Goal: Task Accomplishment & Management: Use online tool/utility

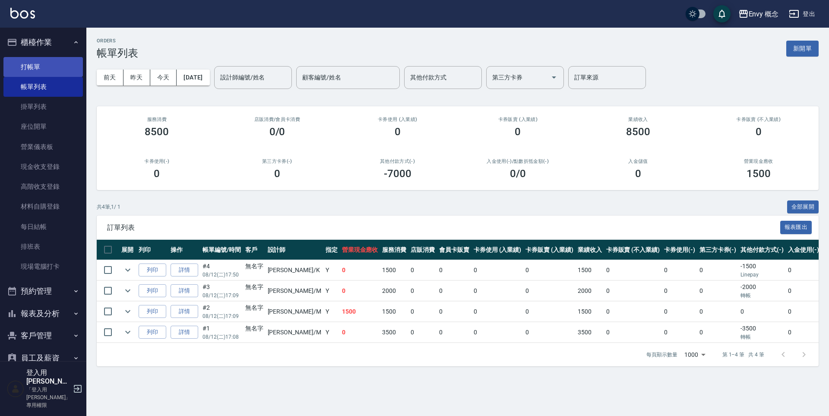
click at [46, 68] on link "打帳單" at bounding box center [42, 67] width 79 height 20
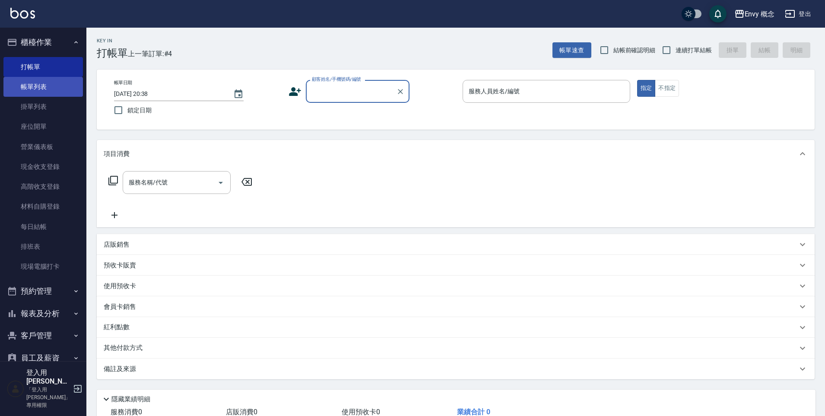
click at [35, 88] on link "帳單列表" at bounding box center [42, 87] width 79 height 20
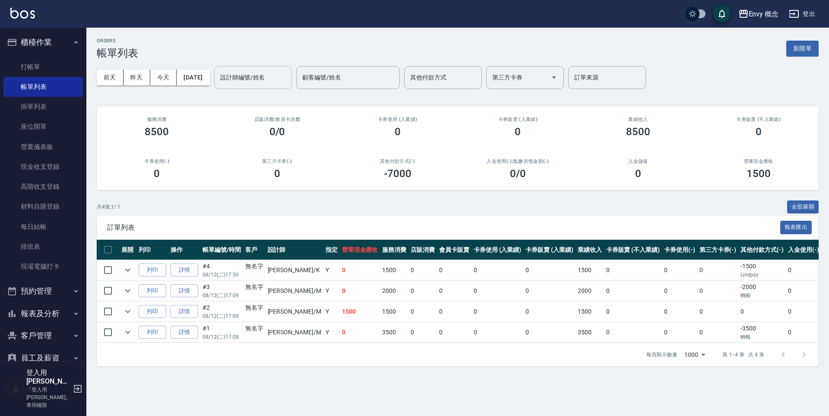
click at [245, 76] on div "設計師編號/姓名 設計師編號/姓名" at bounding box center [253, 77] width 78 height 23
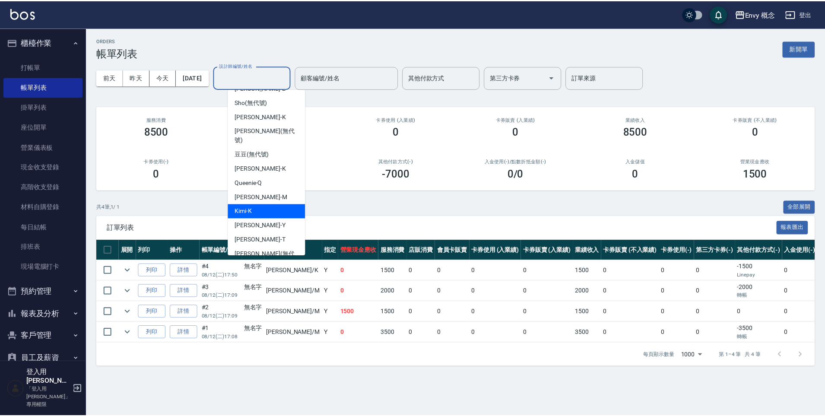
scroll to position [69, 0]
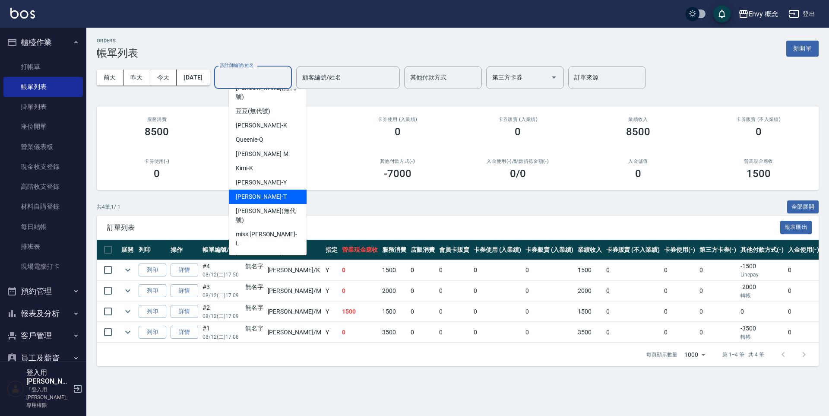
click at [272, 191] on div "[PERSON_NAME]" at bounding box center [268, 197] width 78 height 14
type input "[PERSON_NAME]"
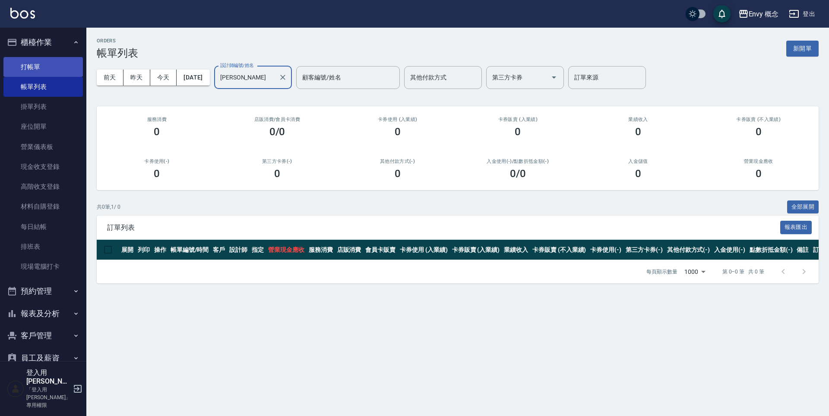
click at [52, 75] on link "打帳單" at bounding box center [42, 67] width 79 height 20
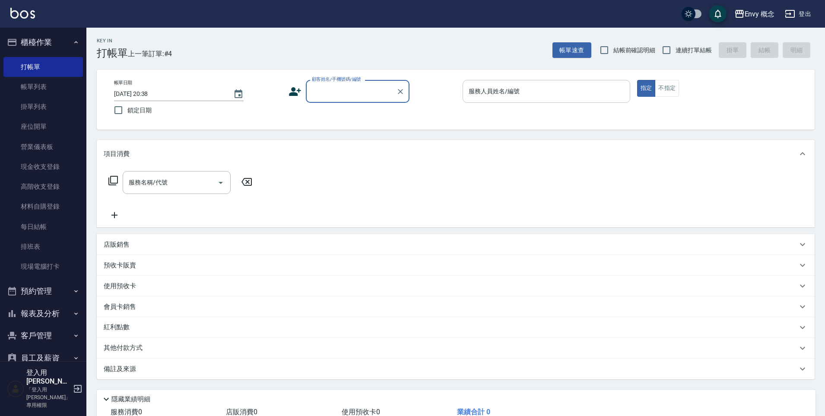
click at [551, 90] on input "服務人員姓名/編號" at bounding box center [546, 91] width 160 height 15
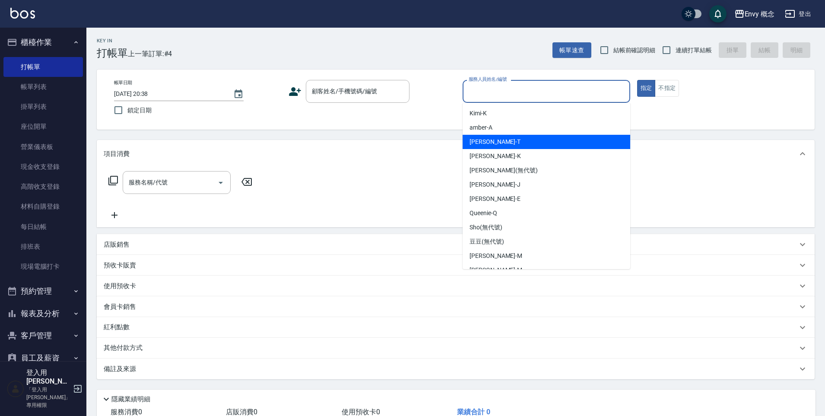
click at [519, 146] on div "[PERSON_NAME]" at bounding box center [546, 142] width 168 height 14
type input "[PERSON_NAME]"
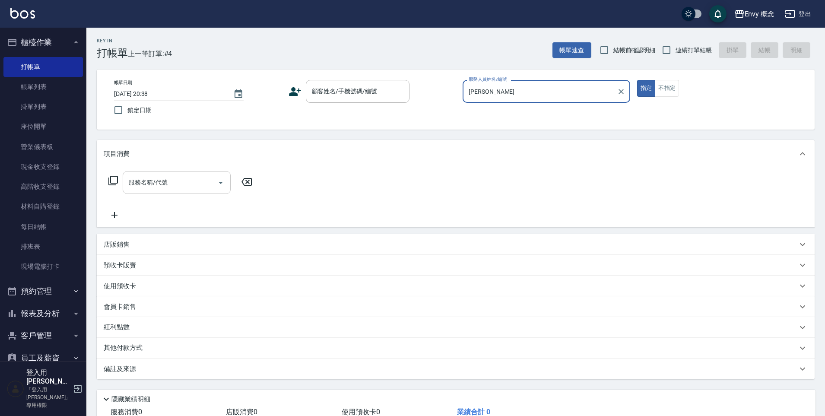
click at [151, 184] on div "服務名稱/代號 服務名稱/代號" at bounding box center [177, 182] width 108 height 23
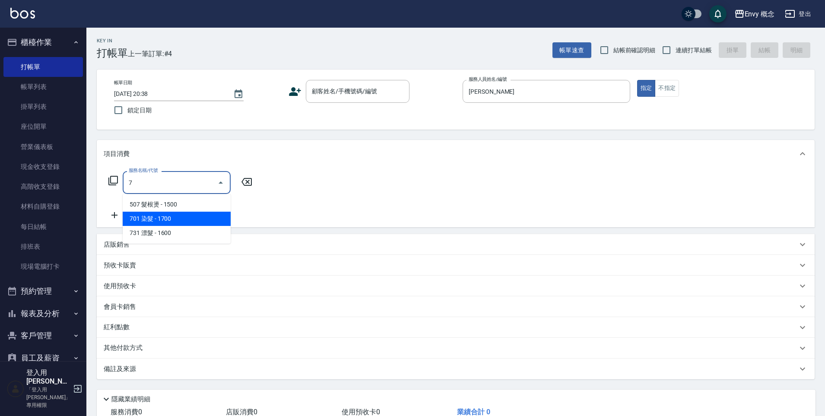
click at [159, 218] on span "701 染髮 - 1700" at bounding box center [177, 219] width 108 height 14
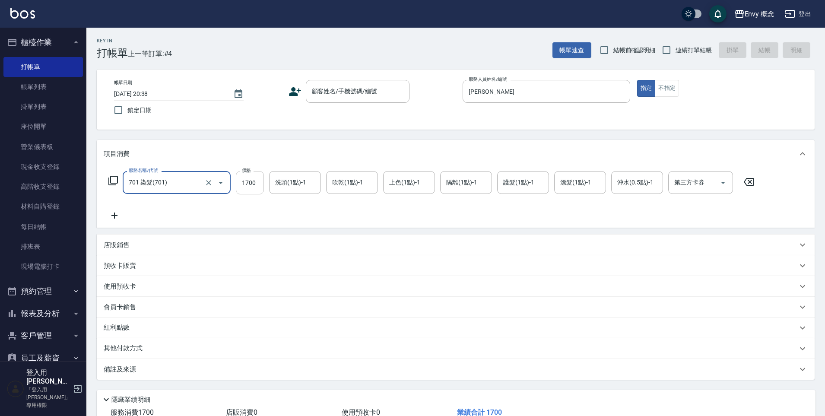
type input "701 染髮(701)"
click at [263, 184] on input "1700" at bounding box center [250, 182] width 28 height 23
type input "5979"
click at [110, 357] on div "其他付款方式" at bounding box center [456, 348] width 718 height 21
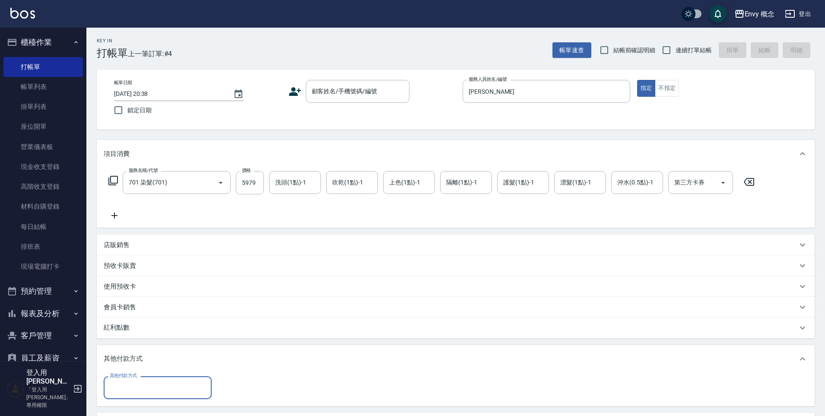
click at [135, 388] on input "其他付款方式" at bounding box center [158, 387] width 100 height 15
click at [165, 348] on span "信用卡" at bounding box center [158, 351] width 108 height 14
type input "信用卡"
type input "5979"
click at [323, 88] on div "顧客姓名/手機號碼/編號 顧客姓名/手機號碼/編號" at bounding box center [358, 91] width 104 height 23
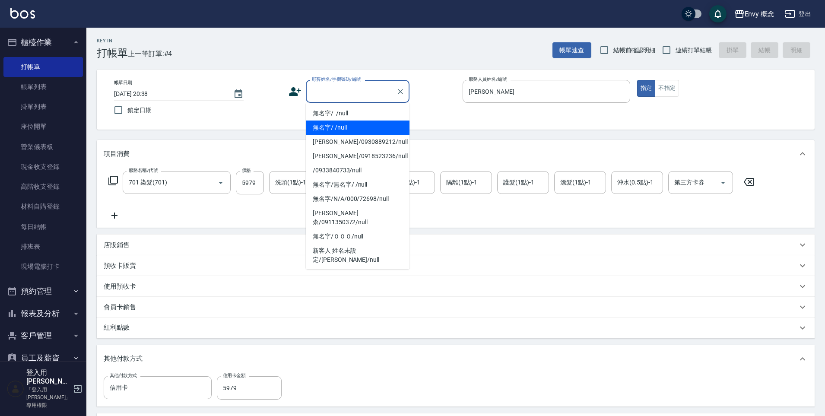
click at [347, 125] on li "無名字/ /null" at bounding box center [358, 127] width 104 height 14
type input "無名字/ /null"
type input "0"
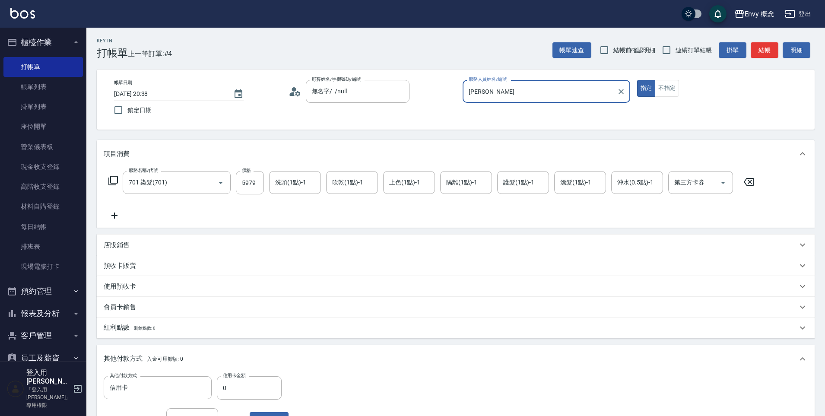
scroll to position [164, 0]
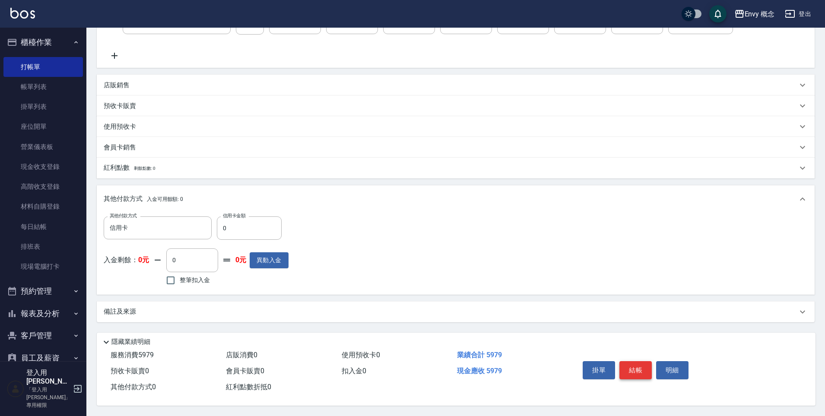
click at [638, 364] on button "結帳" at bounding box center [635, 370] width 32 height 18
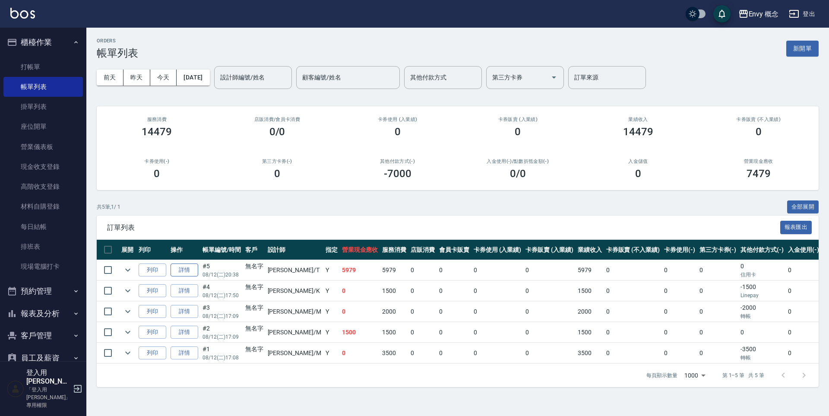
click at [184, 269] on link "詳情" at bounding box center [185, 269] width 28 height 13
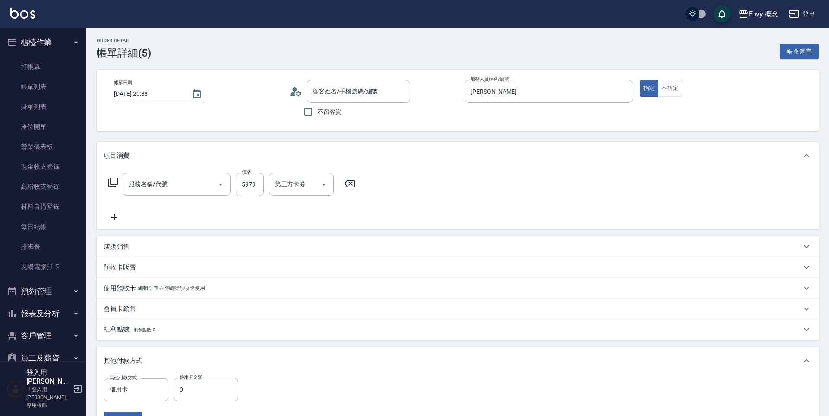
type input "[DATE] 20:38"
type input "[PERSON_NAME]"
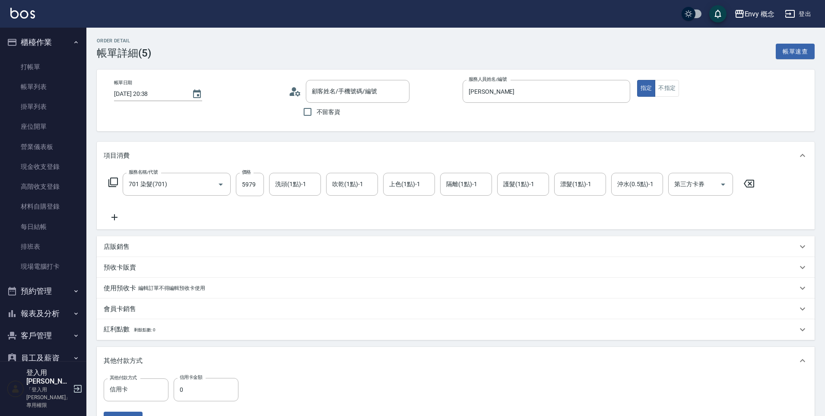
type input "701 染髮(701)"
type input "無名字/ /null"
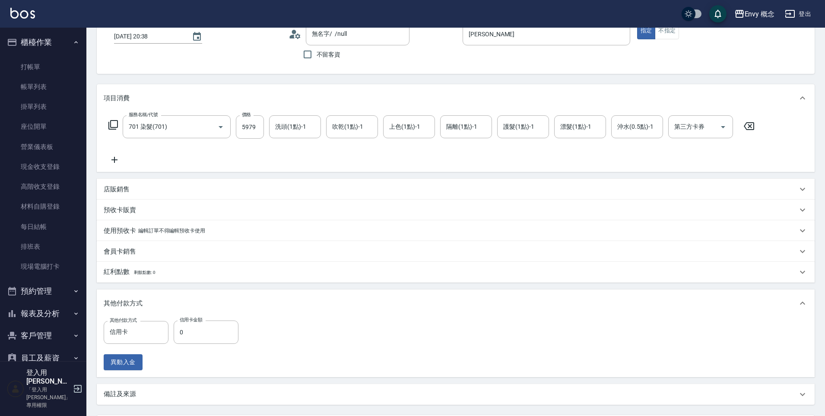
scroll to position [139, 0]
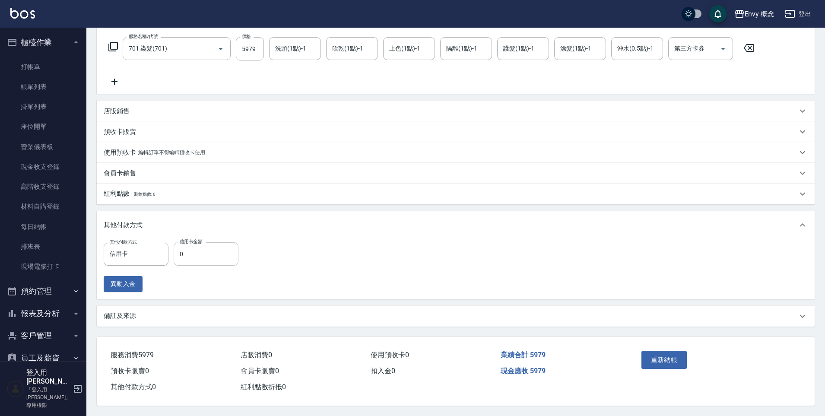
click at [203, 254] on input "0" at bounding box center [206, 253] width 65 height 23
type input "5979"
click at [681, 356] on button "重新結帳" at bounding box center [664, 360] width 46 height 18
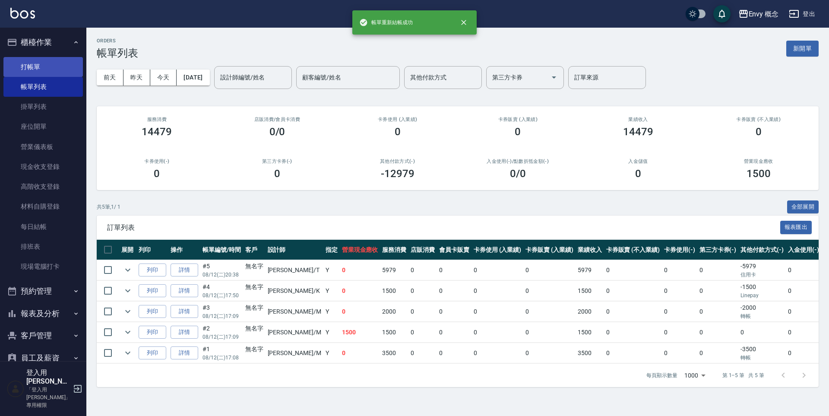
click at [31, 70] on link "打帳單" at bounding box center [42, 67] width 79 height 20
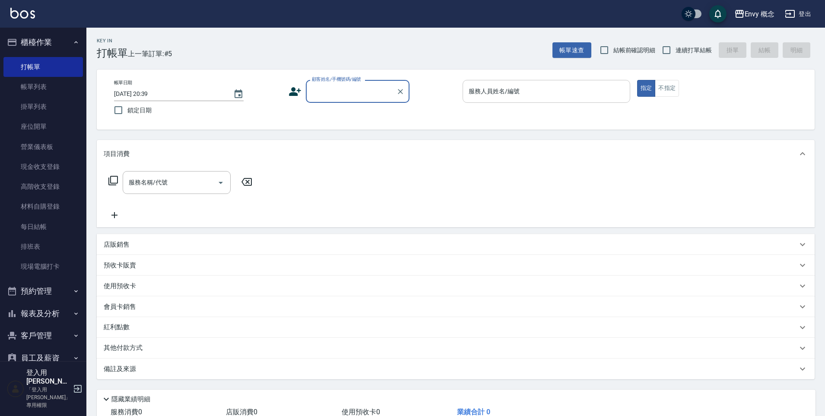
click at [529, 91] on input "服務人員姓名/編號" at bounding box center [546, 91] width 160 height 15
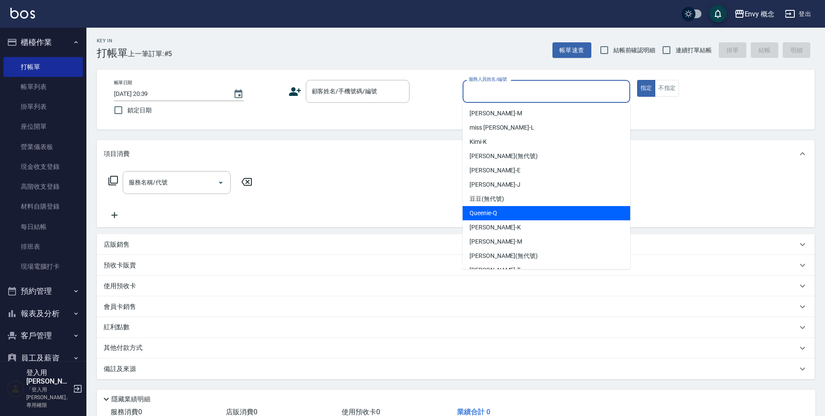
scroll to position [69, 0]
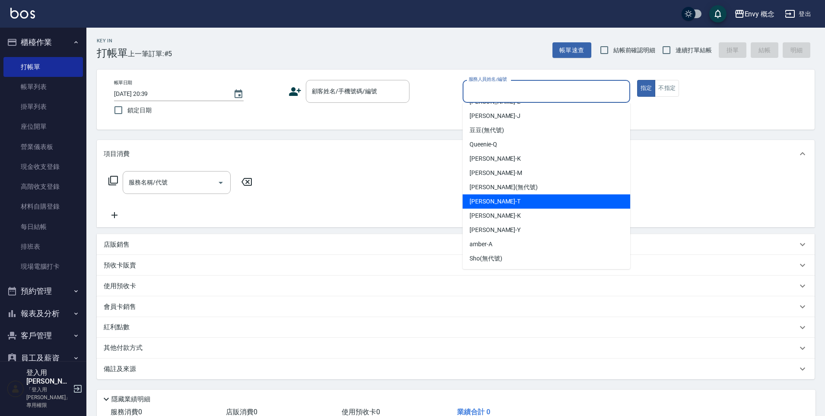
click at [511, 206] on div "[PERSON_NAME]" at bounding box center [546, 201] width 168 height 14
type input "[PERSON_NAME]"
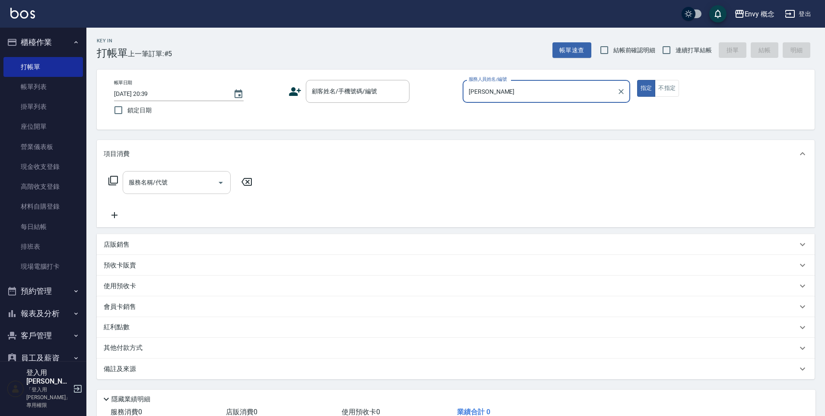
click at [196, 180] on input "服務名稱/代號" at bounding box center [170, 182] width 87 height 15
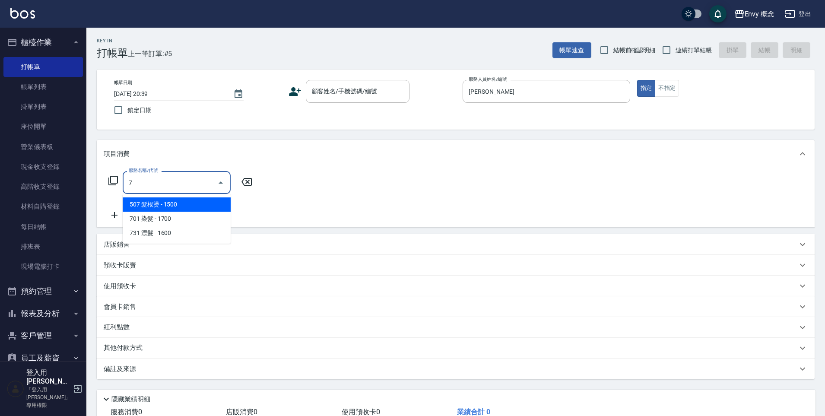
click at [197, 213] on span "701 染髮 - 1700" at bounding box center [177, 219] width 108 height 14
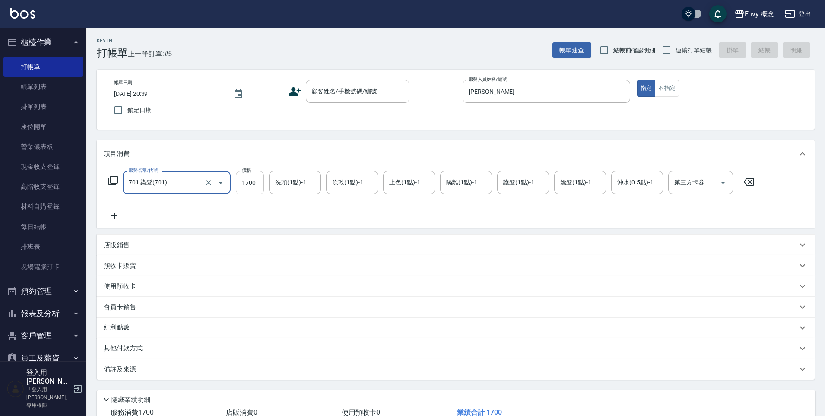
type input "701 染髮(701)"
click at [259, 183] on input "1700" at bounding box center [250, 182] width 28 height 23
type input "2799"
click at [124, 349] on p "其他付款方式" at bounding box center [125, 348] width 43 height 9
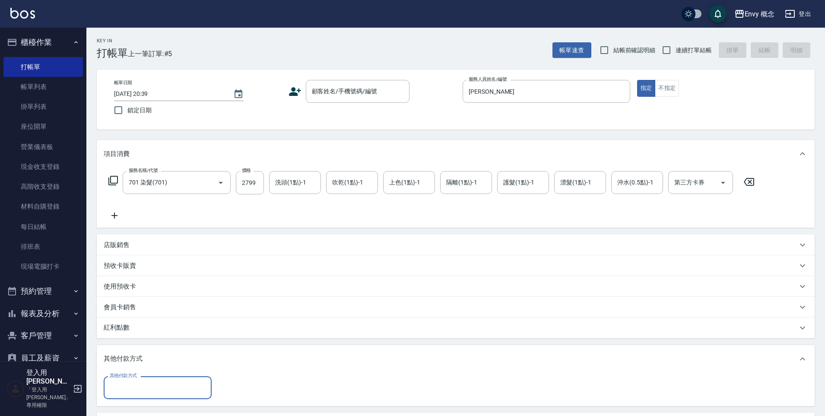
scroll to position [0, 0]
click at [139, 386] on input "其他付款方式" at bounding box center [158, 387] width 100 height 15
click at [173, 351] on span "信用卡" at bounding box center [158, 351] width 108 height 14
type input "信用卡"
type input "2799"
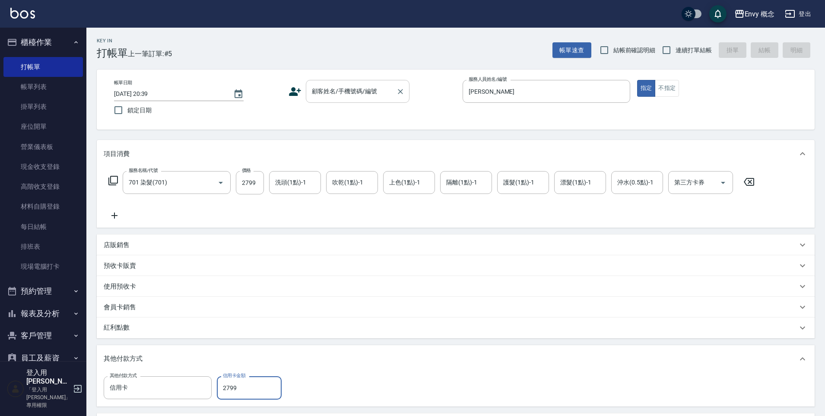
click at [322, 89] on div "顧客姓名/手機號碼/編號 顧客姓名/手機號碼/編號" at bounding box center [358, 91] width 104 height 23
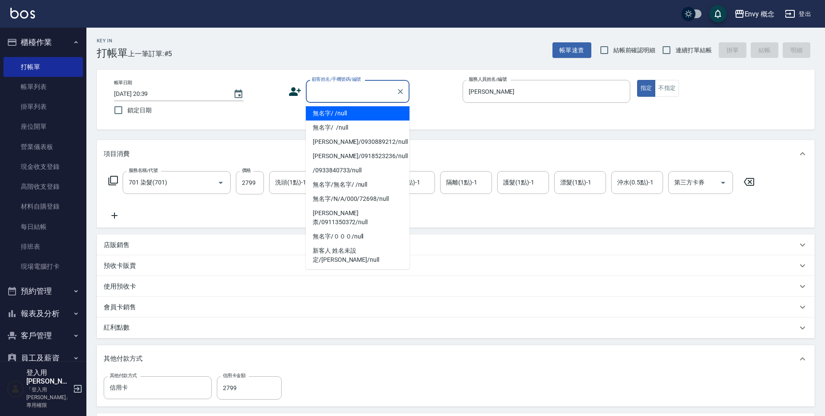
click at [336, 114] on li "無名字/ /null" at bounding box center [358, 113] width 104 height 14
type input "無名字/ /null"
type input "0"
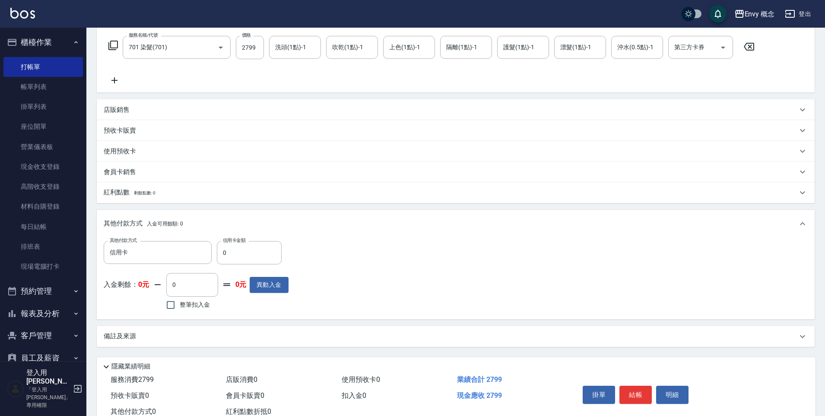
scroll to position [164, 0]
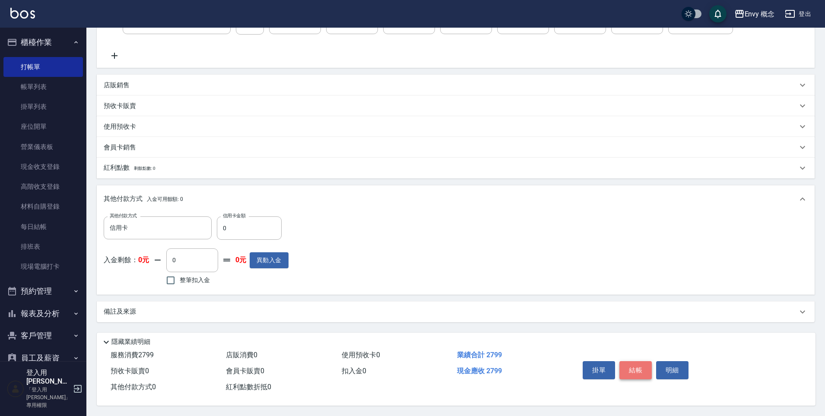
click at [629, 361] on button "結帳" at bounding box center [635, 370] width 32 height 18
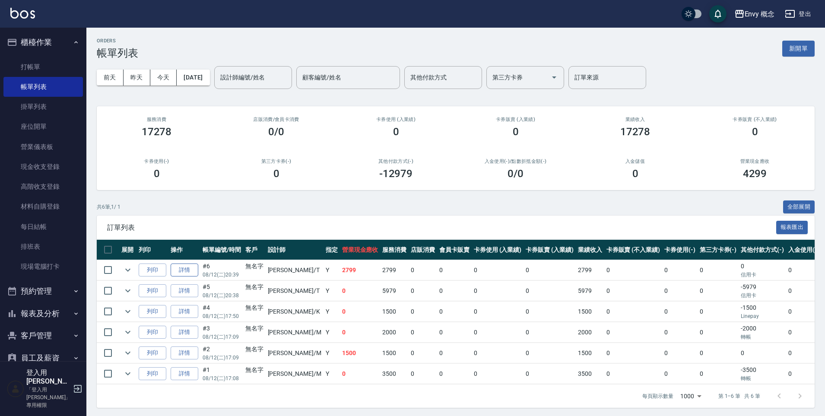
click at [179, 272] on link "詳情" at bounding box center [185, 269] width 28 height 13
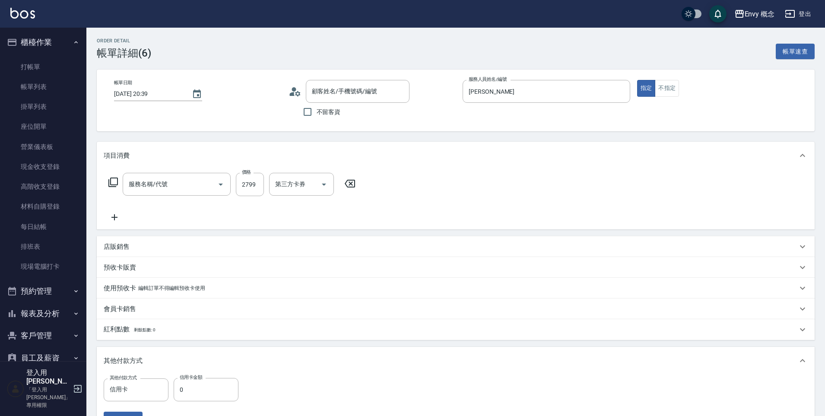
type input "[PERSON_NAME]"
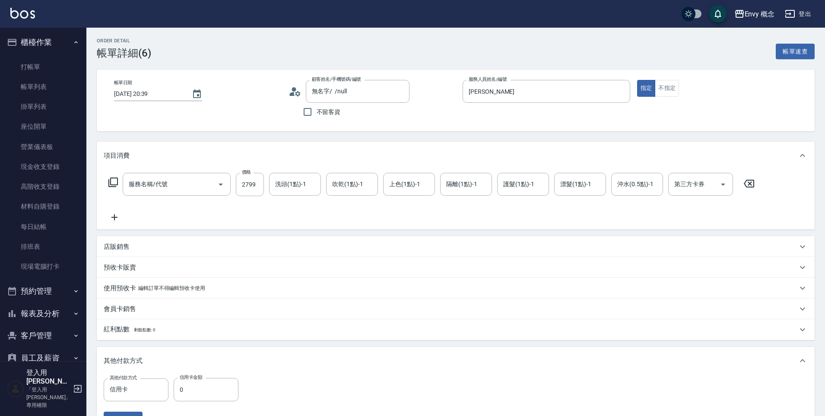
type input "無名字/ /null"
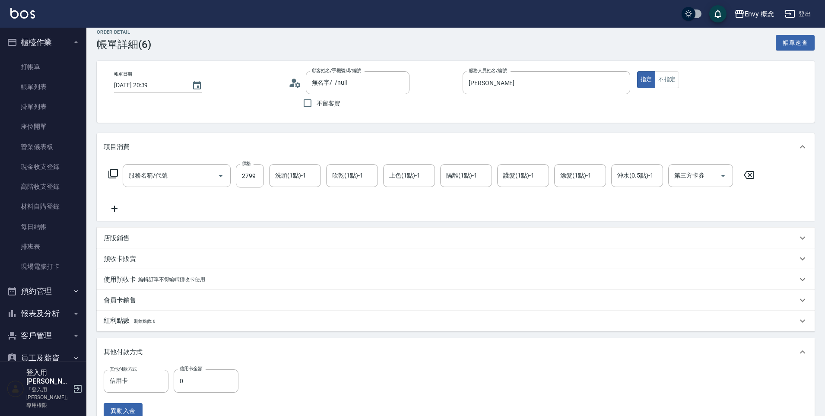
type input "701 染髮(701)"
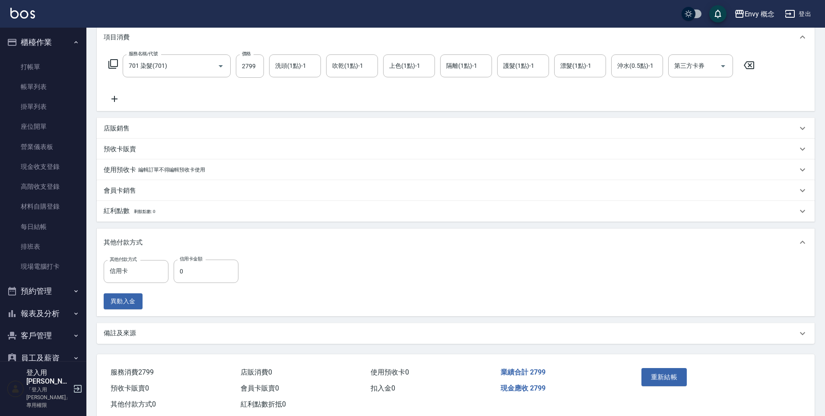
scroll to position [139, 0]
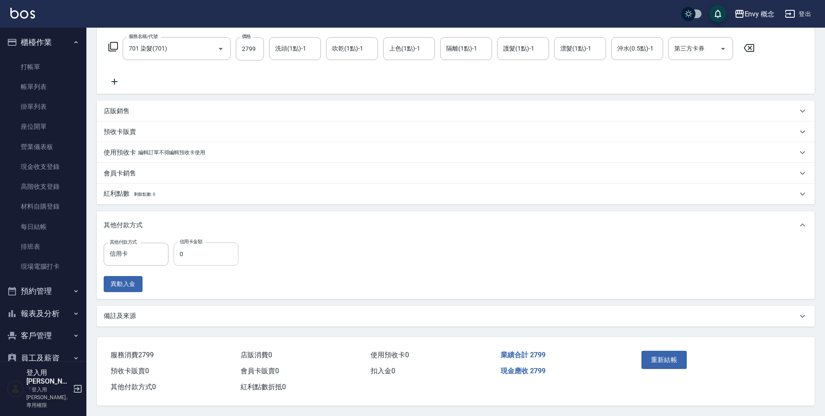
click at [199, 249] on input "0" at bounding box center [206, 253] width 65 height 23
type input "2799"
click at [665, 358] on button "重新結帳" at bounding box center [664, 360] width 46 height 18
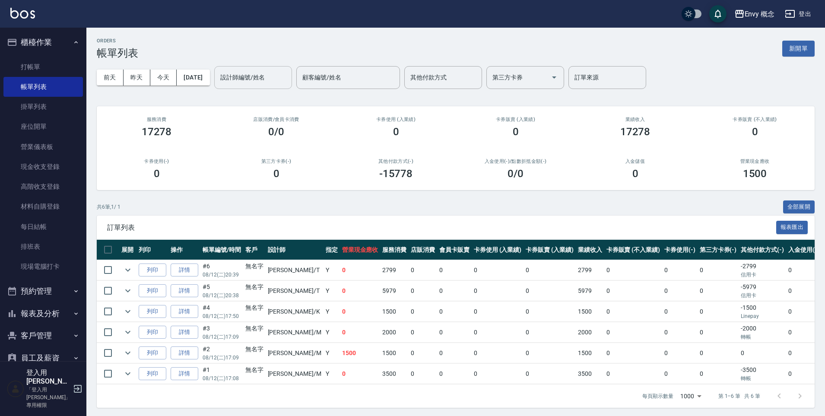
click at [256, 81] on input "設計師編號/姓名" at bounding box center [253, 77] width 70 height 15
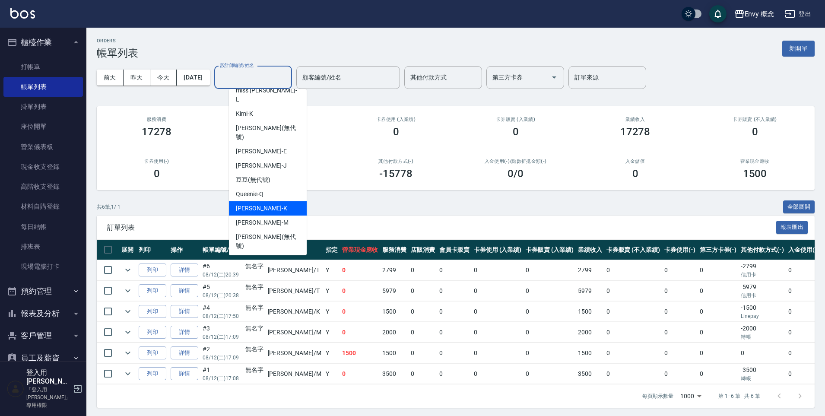
scroll to position [24, 0]
click at [268, 253] on div "[PERSON_NAME]" at bounding box center [268, 260] width 78 height 14
type input "[PERSON_NAME]"
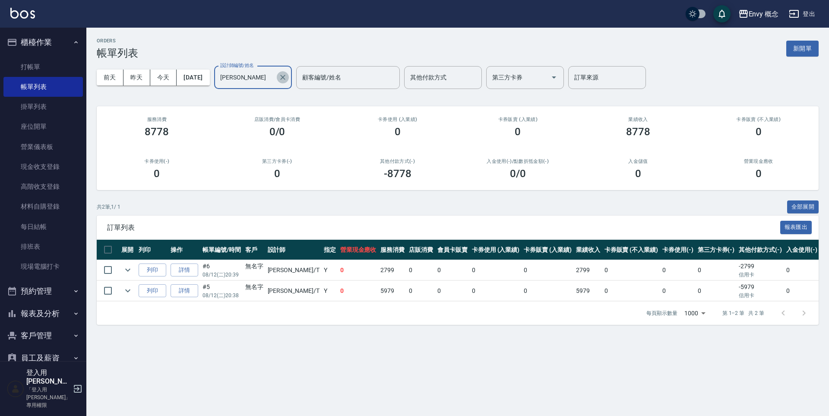
click at [287, 79] on icon "Clear" at bounding box center [283, 77] width 9 height 9
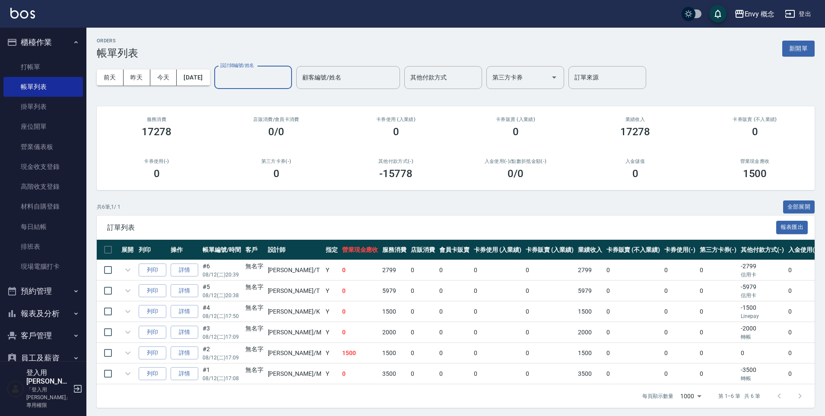
click at [253, 77] on input "設計師編號/姓名" at bounding box center [253, 77] width 70 height 15
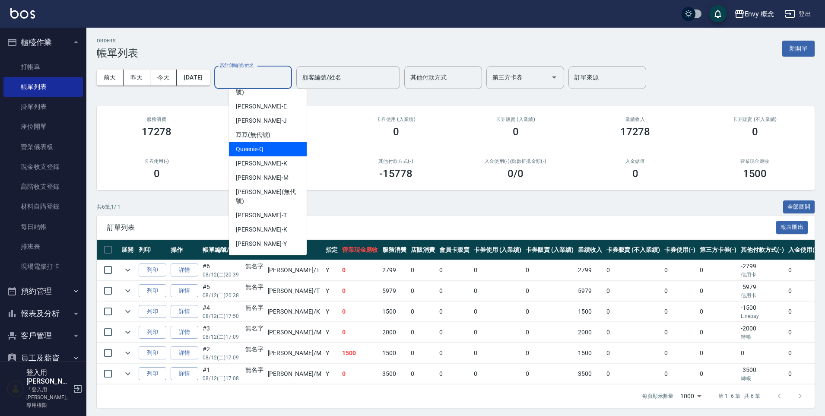
scroll to position [69, 0]
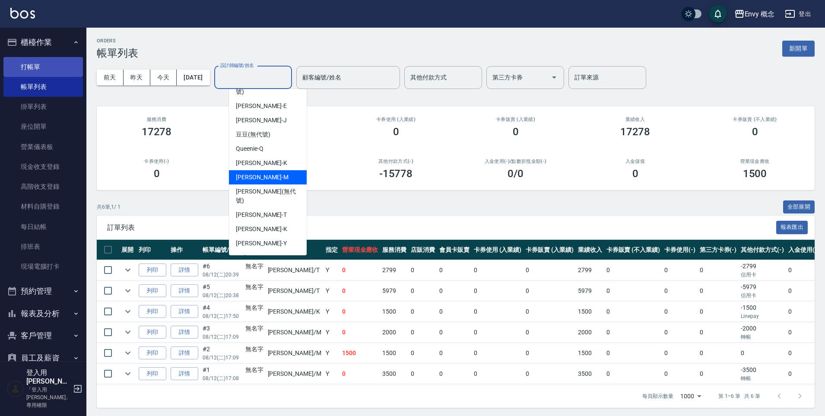
click at [37, 61] on link "打帳單" at bounding box center [42, 67] width 79 height 20
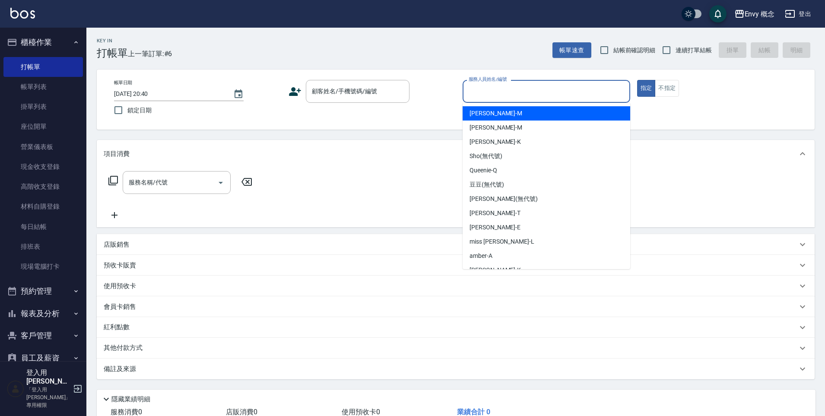
click at [499, 93] on div "服務人員姓名/編號 服務人員姓名/編號" at bounding box center [546, 91] width 168 height 23
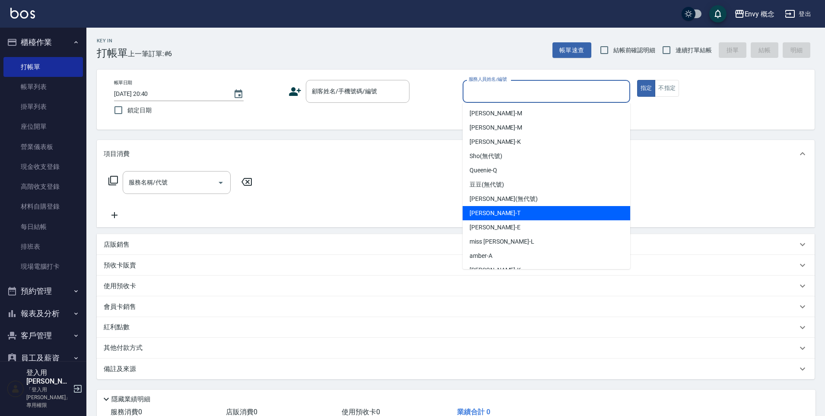
click at [508, 212] on div "[PERSON_NAME]" at bounding box center [546, 213] width 168 height 14
type input "[PERSON_NAME]"
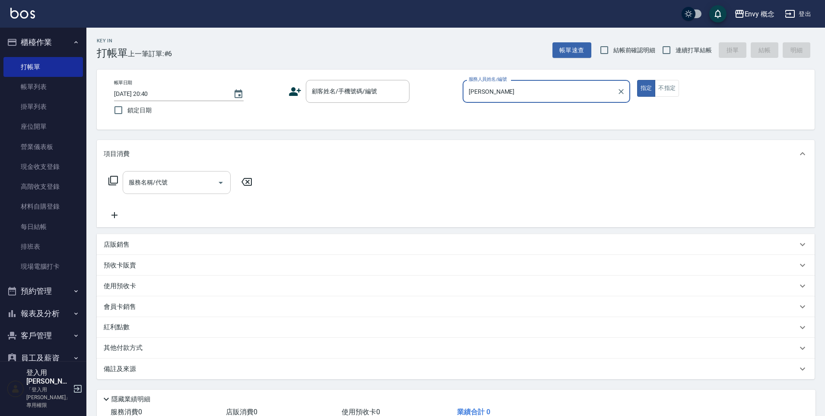
click at [165, 186] on div "服務名稱/代號 服務名稱/代號" at bounding box center [177, 182] width 108 height 23
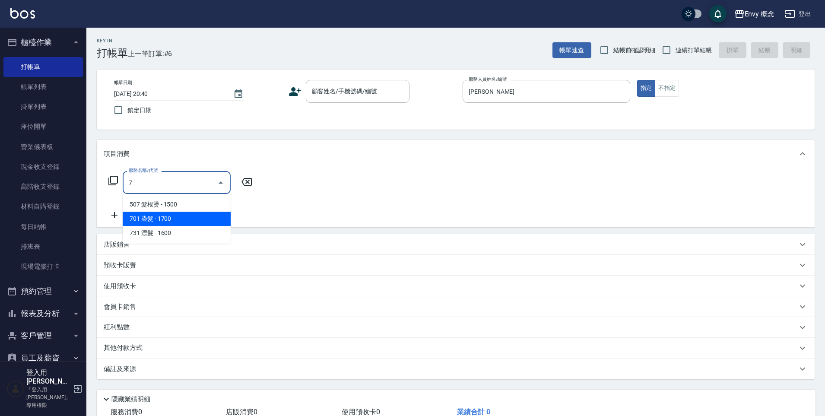
click at [180, 218] on span "701 染髮 - 1700" at bounding box center [177, 219] width 108 height 14
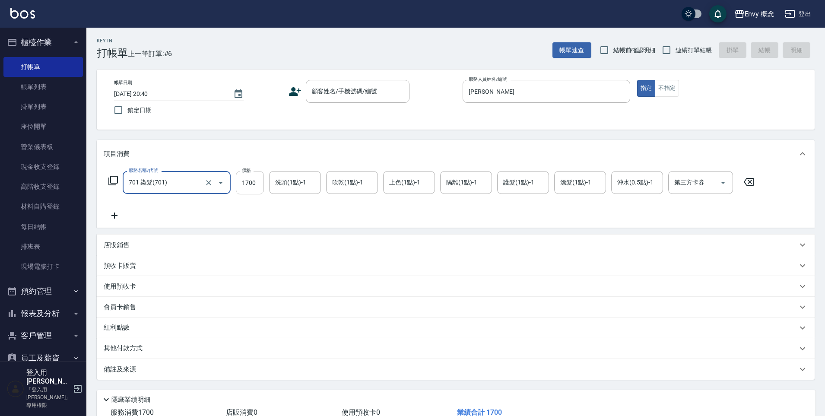
type input "701 染髮(701)"
click at [256, 182] on input "1700" at bounding box center [250, 182] width 28 height 23
type input "0"
click at [199, 181] on input "701 染髮(701)" at bounding box center [165, 182] width 76 height 15
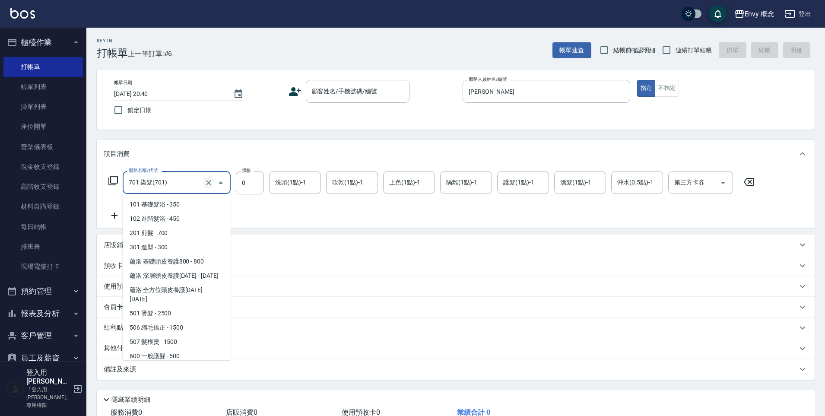
scroll to position [173, 0]
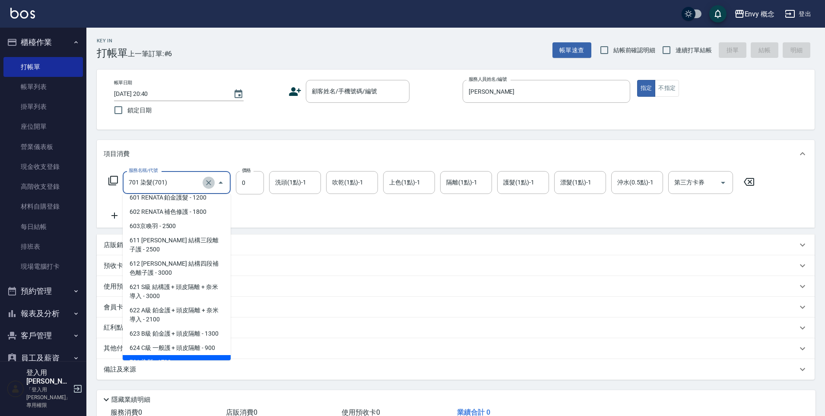
click at [208, 182] on icon "Clear" at bounding box center [208, 182] width 5 height 5
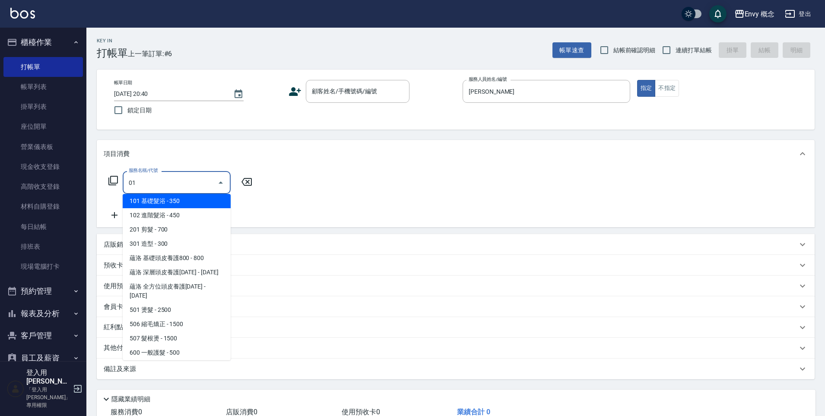
scroll to position [0, 0]
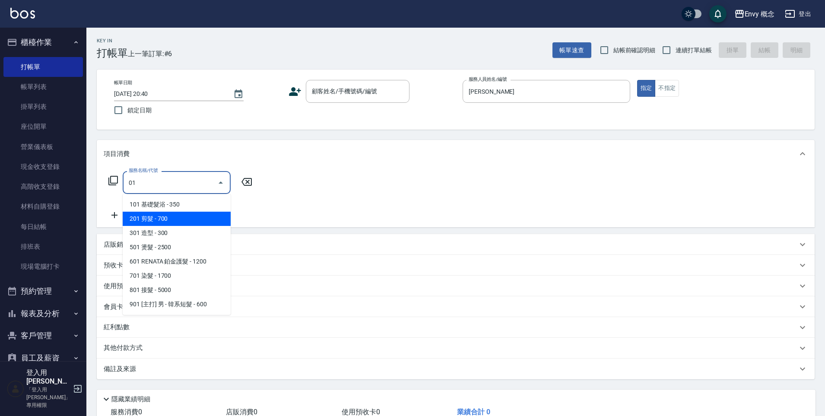
click at [206, 221] on span "201 剪髮 - 700" at bounding box center [177, 219] width 108 height 14
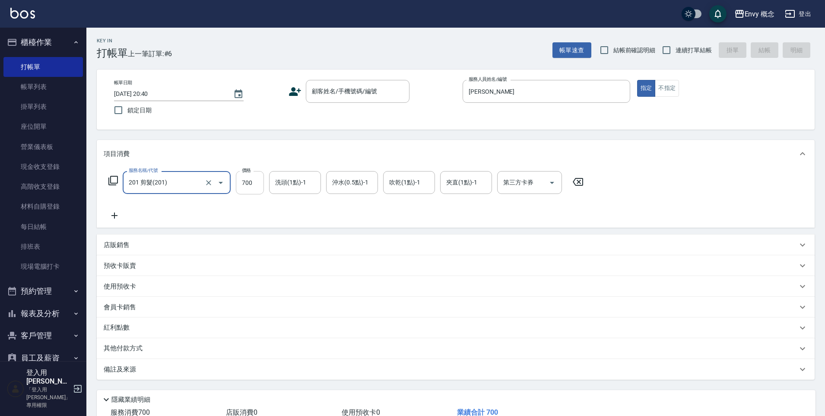
type input "201 剪髮(201)"
click at [252, 184] on input "700" at bounding box center [250, 182] width 28 height 23
type input "800"
click at [126, 355] on div "其他付款方式" at bounding box center [456, 348] width 718 height 21
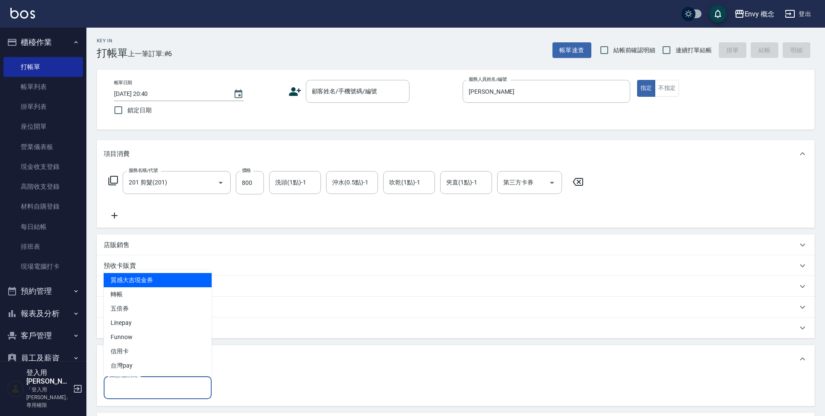
click at [142, 382] on input "其他付款方式" at bounding box center [158, 387] width 100 height 15
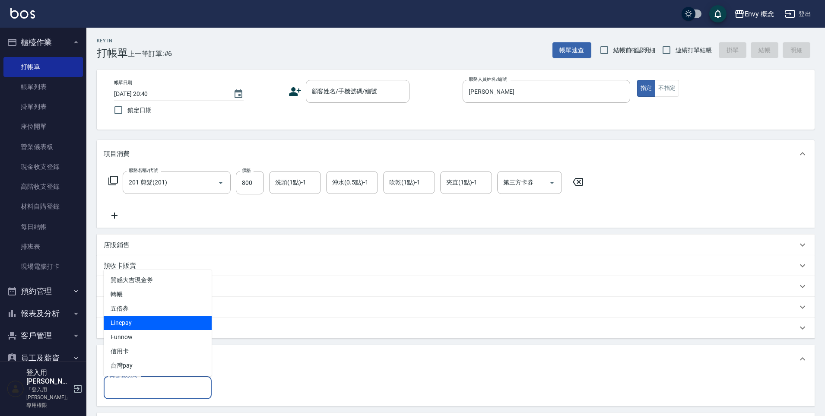
click at [166, 324] on span "Linepay" at bounding box center [158, 323] width 108 height 14
type input "Linepay"
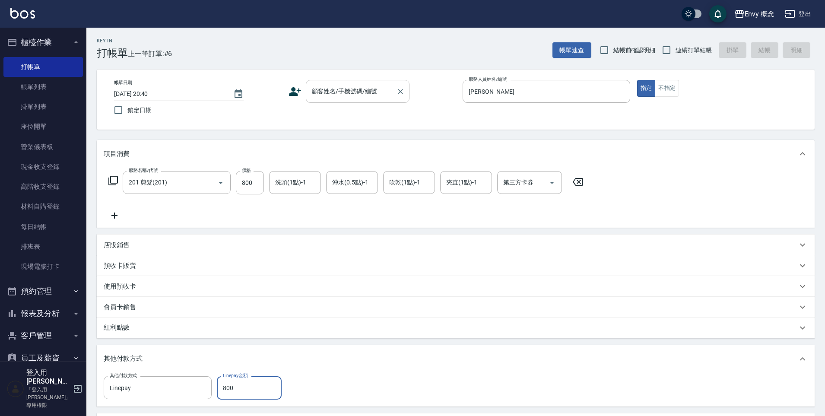
type input "800"
click at [389, 98] on input "顧客姓名/手機號碼/編號" at bounding box center [351, 91] width 83 height 15
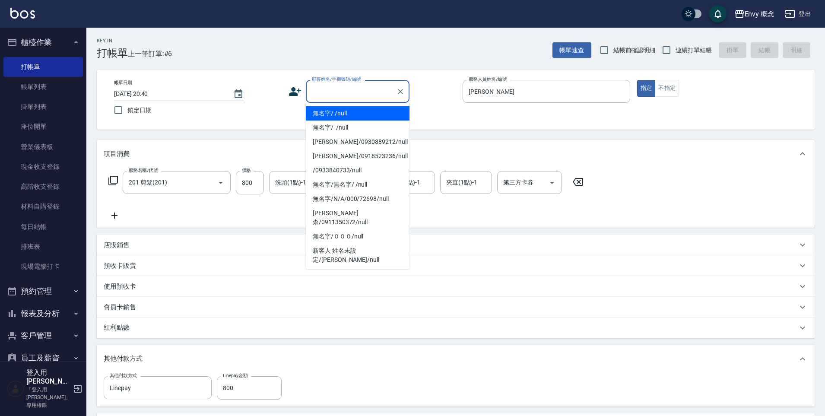
click at [375, 112] on li "無名字/ /null" at bounding box center [358, 113] width 104 height 14
type input "無名字/ /null"
type input "0"
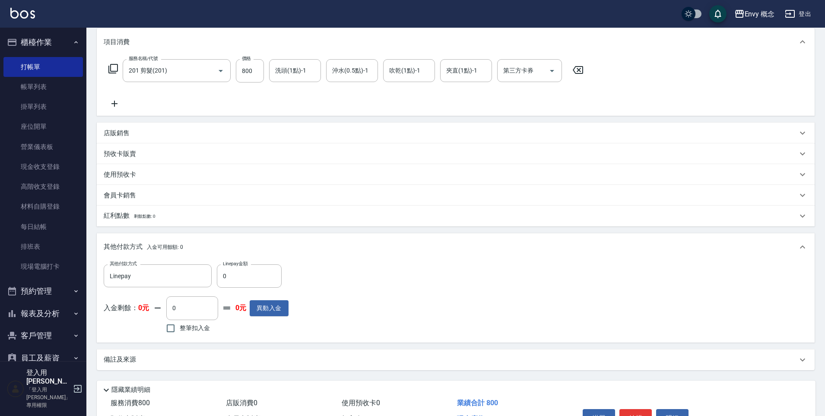
scroll to position [164, 0]
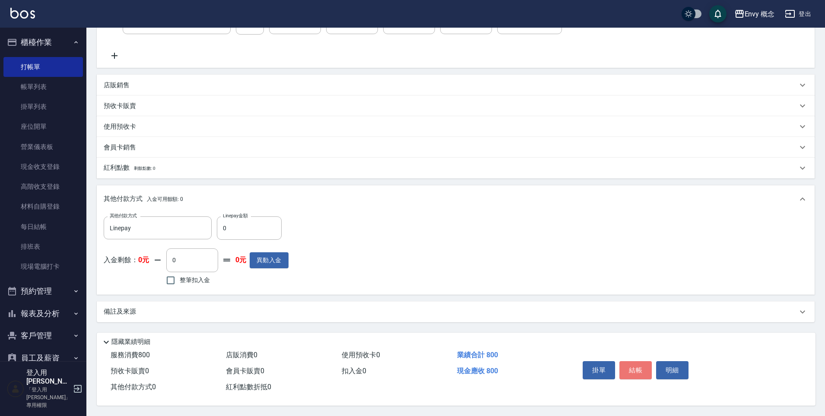
click at [645, 368] on button "結帳" at bounding box center [635, 370] width 32 height 18
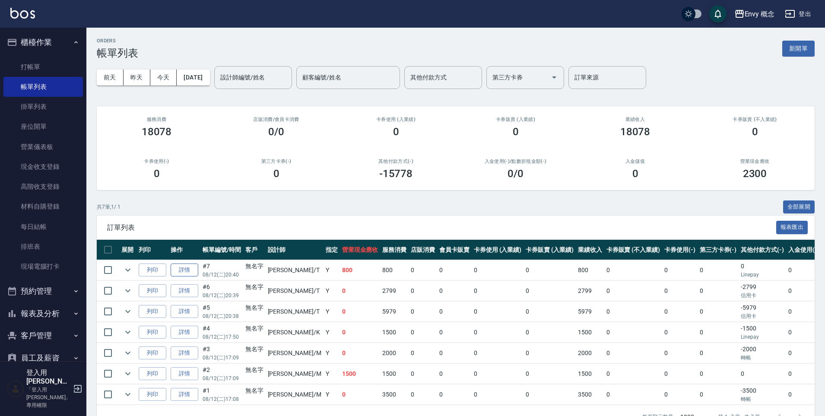
click at [180, 275] on link "詳情" at bounding box center [185, 269] width 28 height 13
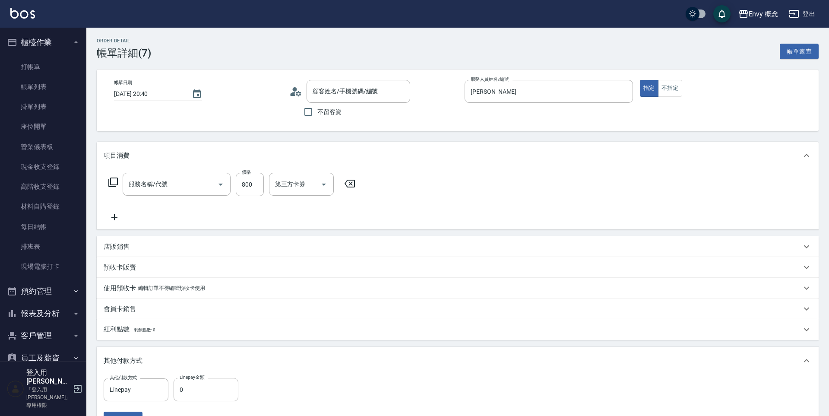
type input "[PERSON_NAME]"
type input "201 剪髮(201)"
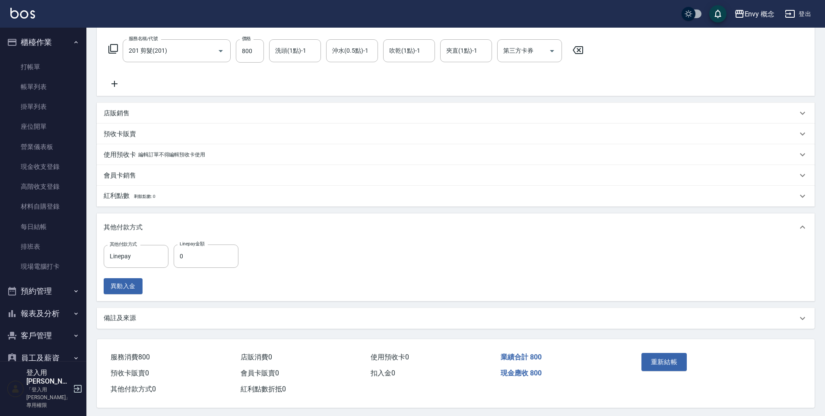
type input "無名字/ /null"
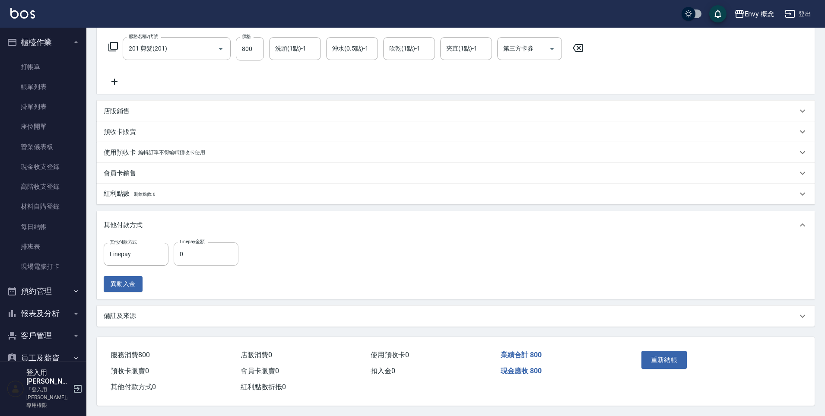
click at [193, 248] on input "0" at bounding box center [206, 253] width 65 height 23
type input "800"
click at [667, 355] on button "重新結帳" at bounding box center [664, 360] width 46 height 18
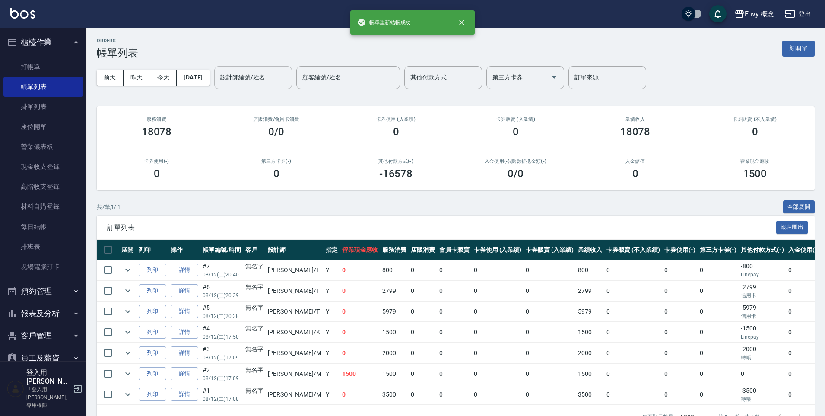
click at [245, 83] on input "設計師編號/姓名" at bounding box center [253, 77] width 70 height 15
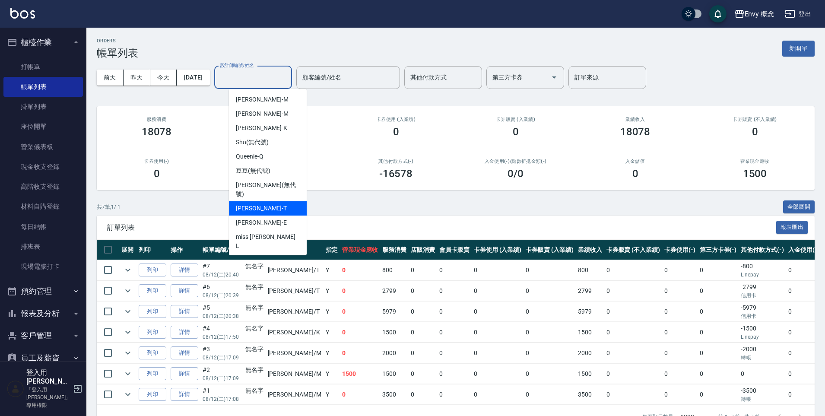
click at [270, 202] on div "[PERSON_NAME]" at bounding box center [268, 208] width 78 height 14
type input "[PERSON_NAME]"
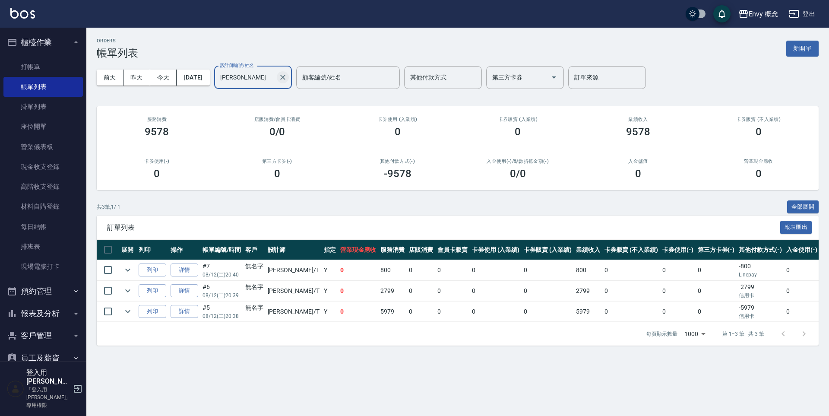
click at [289, 79] on button "Clear" at bounding box center [283, 77] width 12 height 12
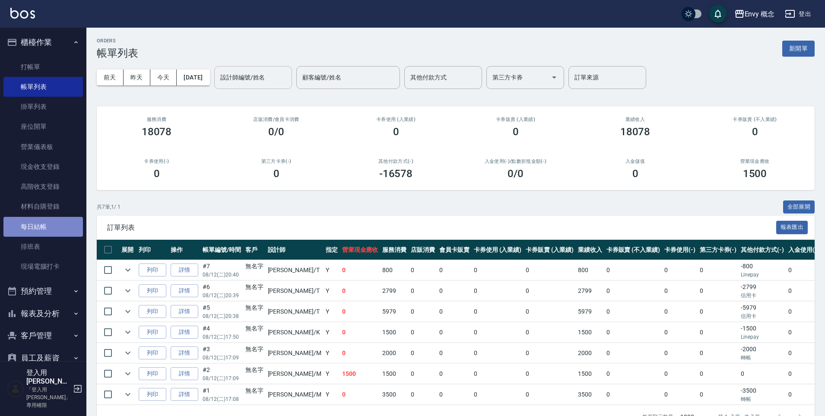
click at [61, 225] on link "每日結帳" at bounding box center [42, 227] width 79 height 20
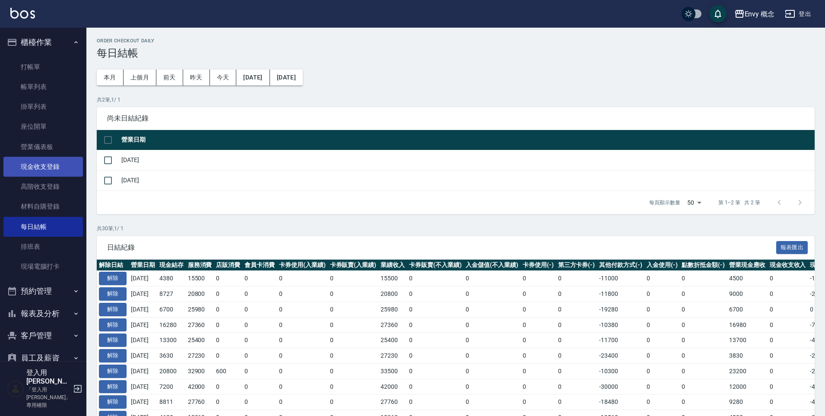
click at [63, 171] on link "現金收支登錄" at bounding box center [42, 167] width 79 height 20
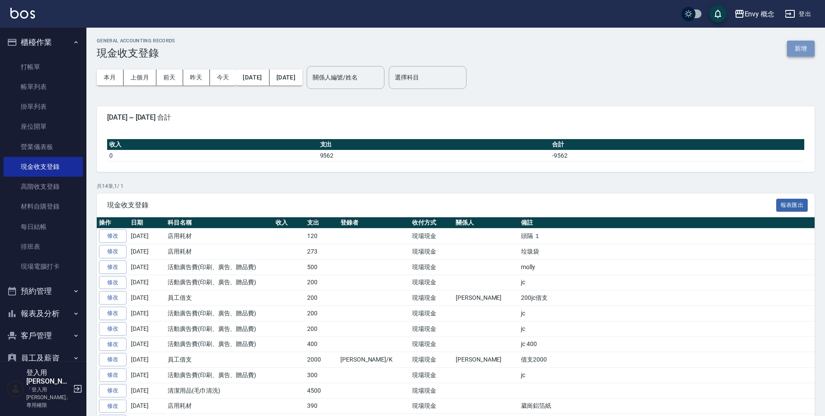
click at [793, 42] on button "新增" at bounding box center [801, 49] width 28 height 16
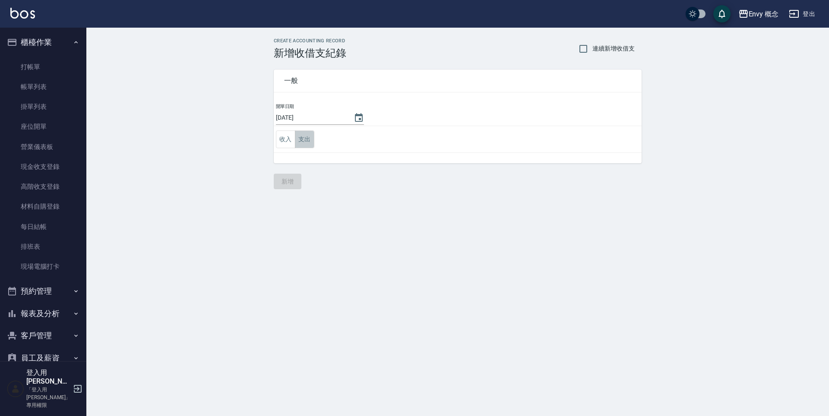
click at [301, 140] on button "支出" at bounding box center [304, 139] width 19 height 18
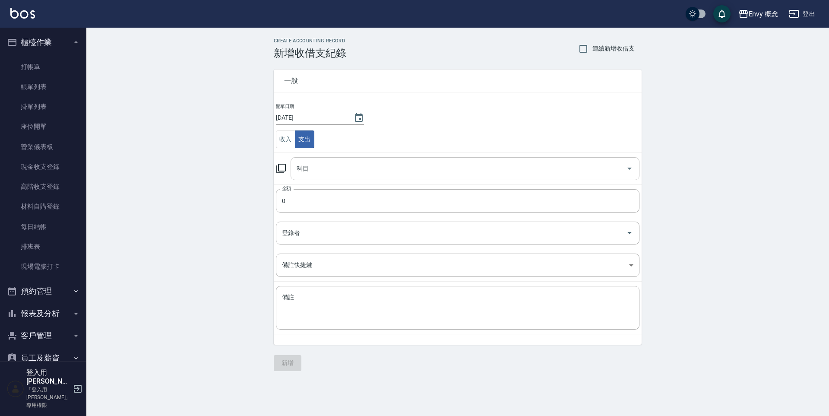
click at [323, 164] on input "科目" at bounding box center [458, 168] width 328 height 15
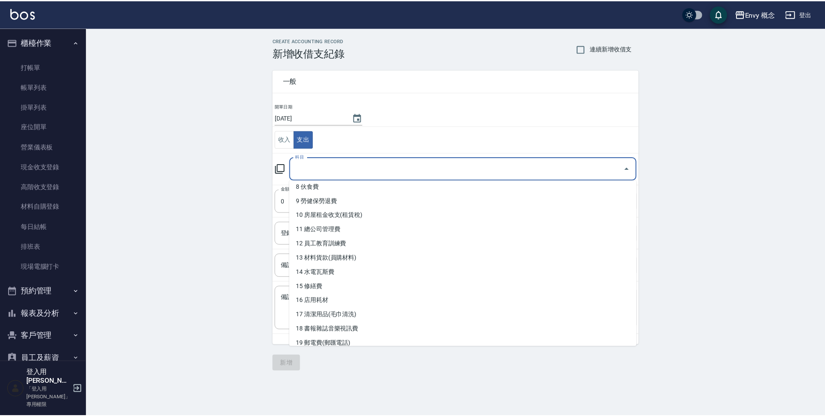
scroll to position [132, 0]
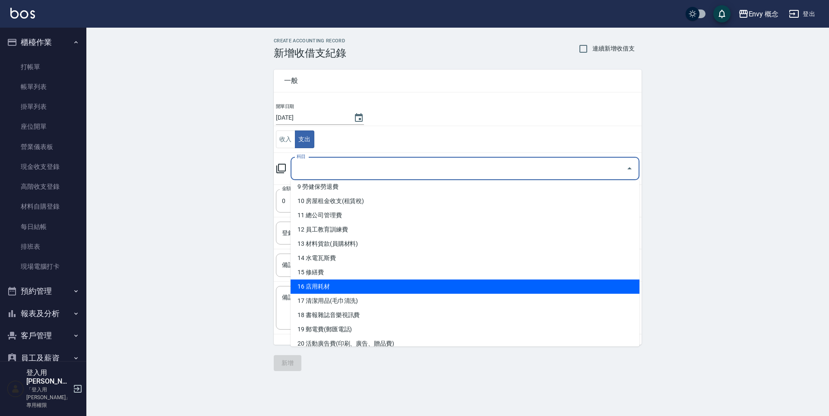
click at [361, 291] on li "16 店用耗材" at bounding box center [465, 286] width 349 height 14
type input "16 店用耗材"
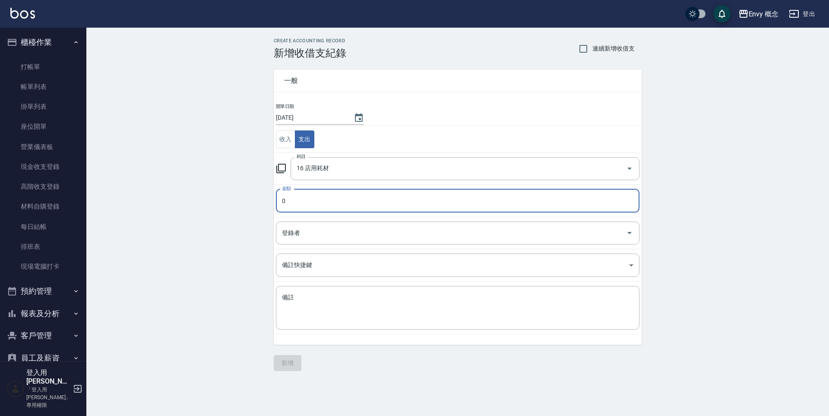
click at [342, 203] on input "0" at bounding box center [458, 200] width 364 height 23
type input "0800"
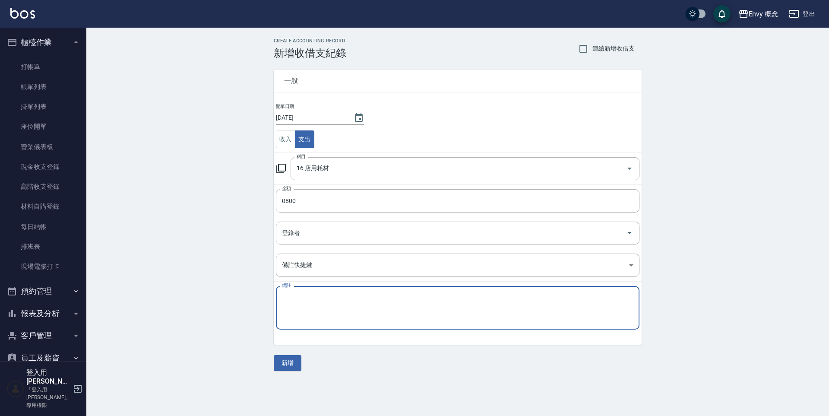
click at [326, 296] on textarea "備註" at bounding box center [457, 307] width 351 height 29
click at [343, 298] on textarea "備註" at bounding box center [457, 307] width 351 height 29
type textarea "f"
click at [310, 300] on textarea "輕潔費" at bounding box center [457, 307] width 351 height 29
click at [289, 298] on textarea "輕潔費８００" at bounding box center [457, 307] width 351 height 29
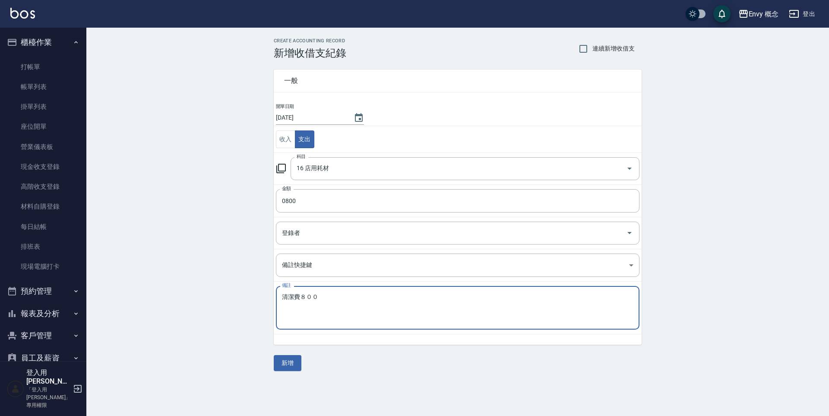
type textarea "清潔費８００"
click at [354, 334] on td "備註 清潔費８００ x 備註" at bounding box center [458, 308] width 368 height 53
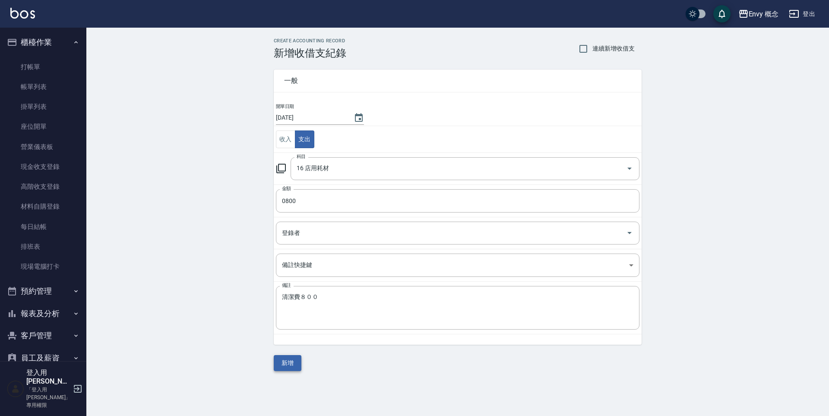
click at [283, 359] on button "新增" at bounding box center [288, 363] width 28 height 16
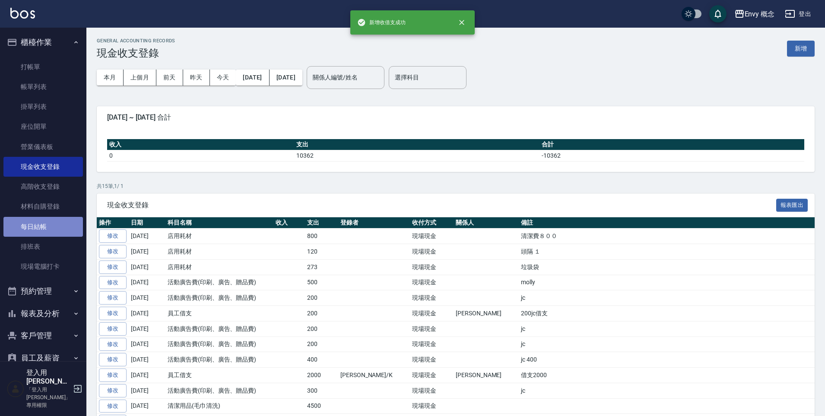
click at [46, 223] on link "每日結帳" at bounding box center [42, 227] width 79 height 20
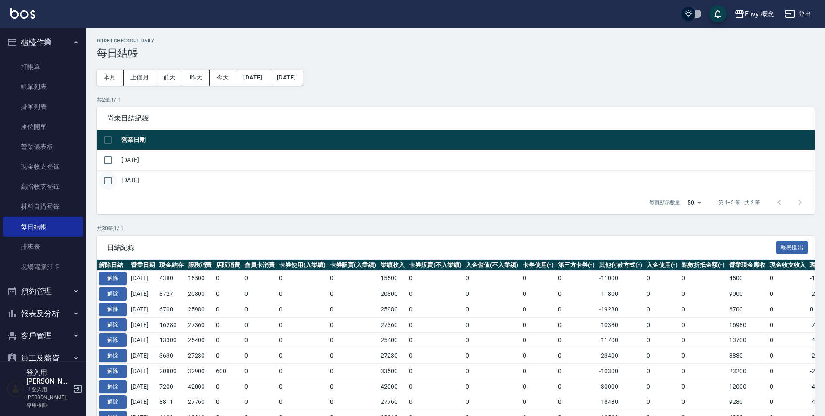
click at [116, 181] on input "checkbox" at bounding box center [108, 180] width 18 height 18
checkbox input "true"
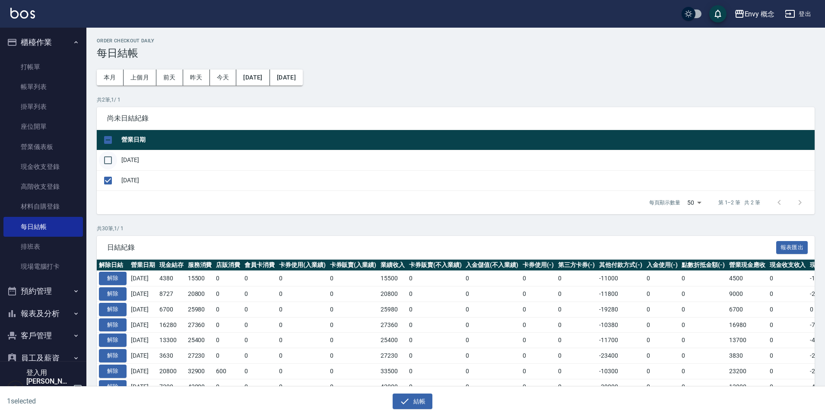
click at [111, 163] on input "checkbox" at bounding box center [108, 160] width 18 height 18
checkbox input "true"
click at [418, 400] on button "結帳" at bounding box center [413, 401] width 40 height 16
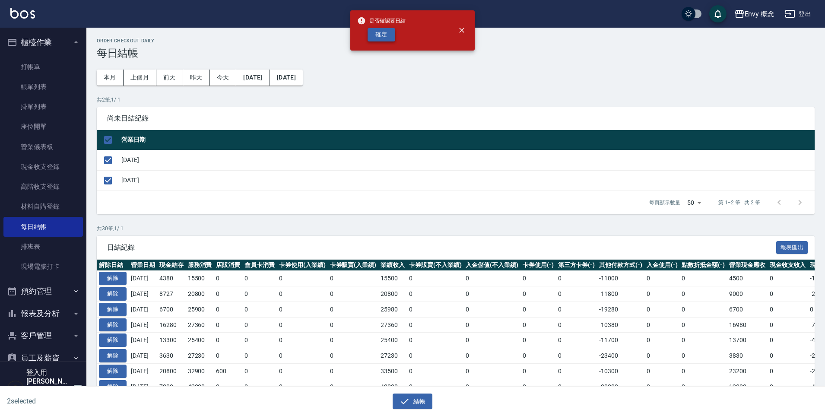
click at [380, 37] on button "確定" at bounding box center [381, 34] width 28 height 13
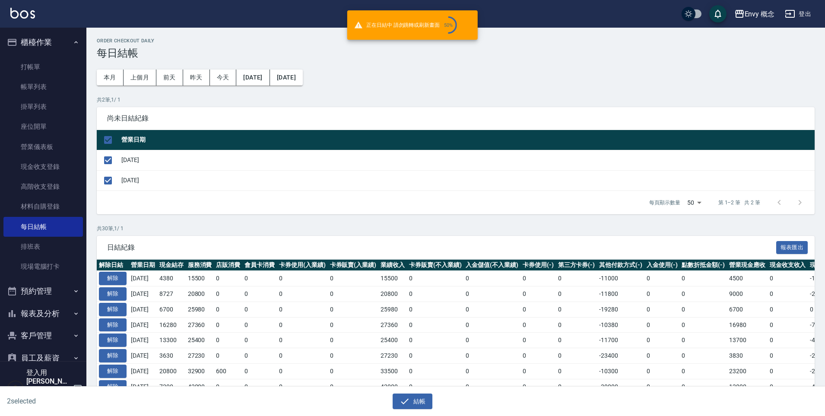
checkbox input "false"
